Goal: Task Accomplishment & Management: Complete application form

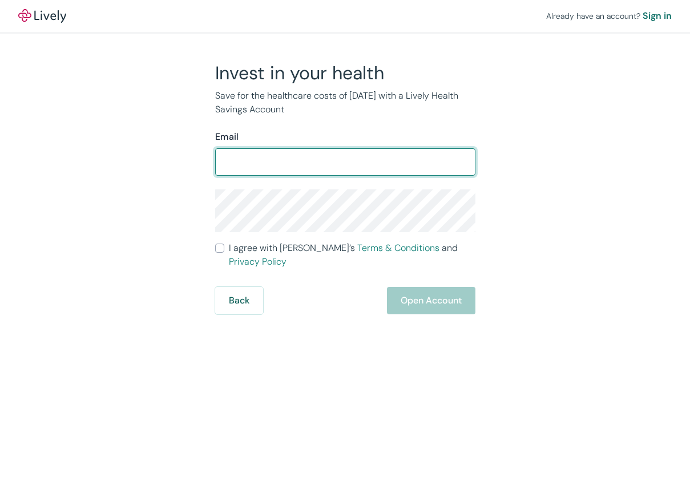
click at [269, 166] on input "Email" at bounding box center [345, 162] width 260 height 23
click at [227, 156] on input "Email" at bounding box center [345, 162] width 260 height 23
type input "[EMAIL_ADDRESS][DOMAIN_NAME]"
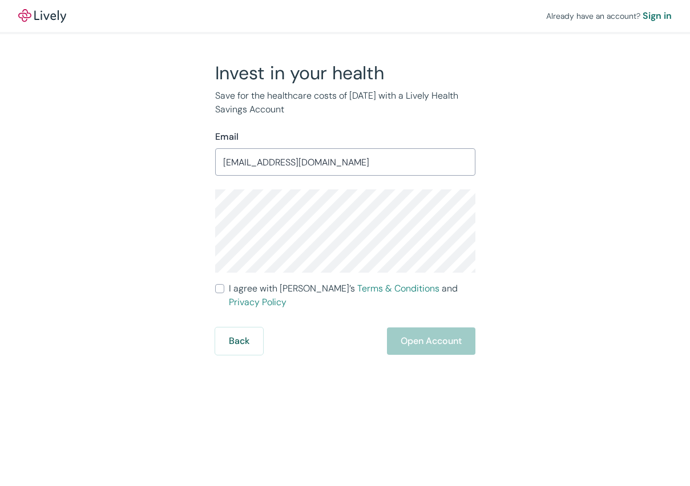
click at [216, 291] on input "I agree with Lively’s Terms & Conditions and Privacy Policy" at bounding box center [219, 288] width 9 height 9
checkbox input "true"
click at [449, 327] on button "Open Account" at bounding box center [431, 340] width 88 height 27
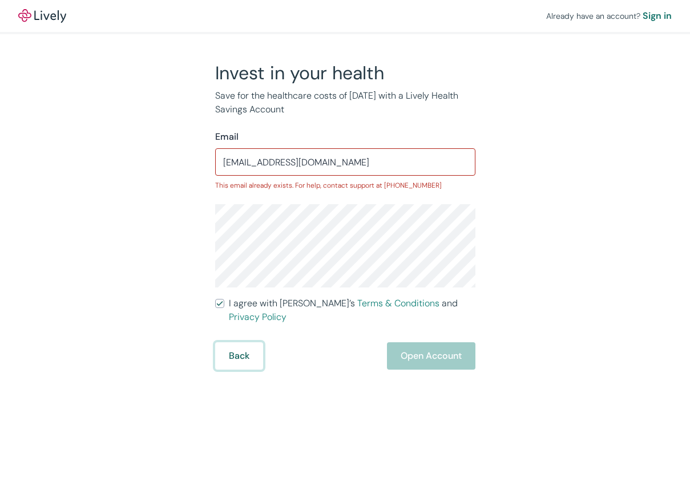
click at [235, 342] on button "Back" at bounding box center [239, 355] width 48 height 27
